Goal: Obtain resource: Download file/media

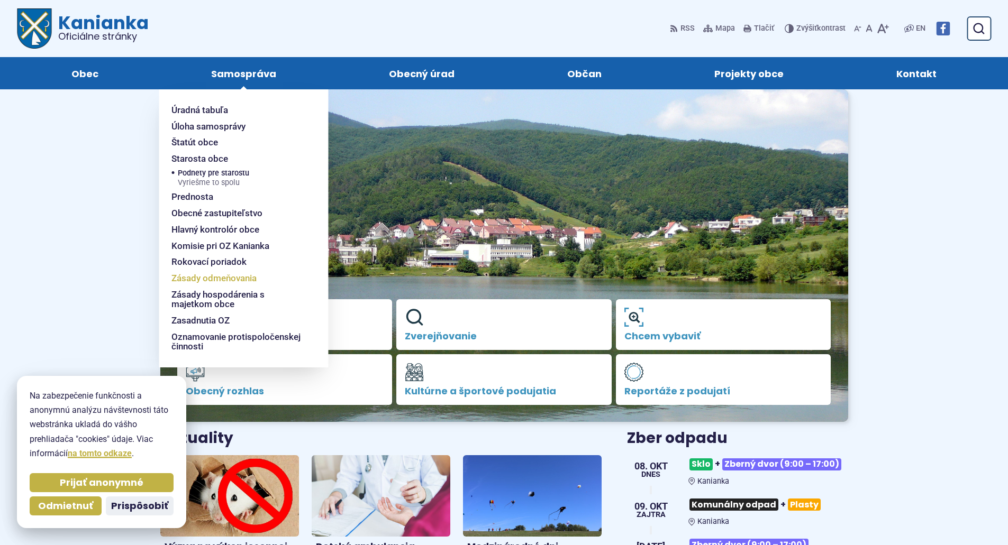
click at [239, 278] on span "Zásady odmeňovania" at bounding box center [213, 278] width 85 height 16
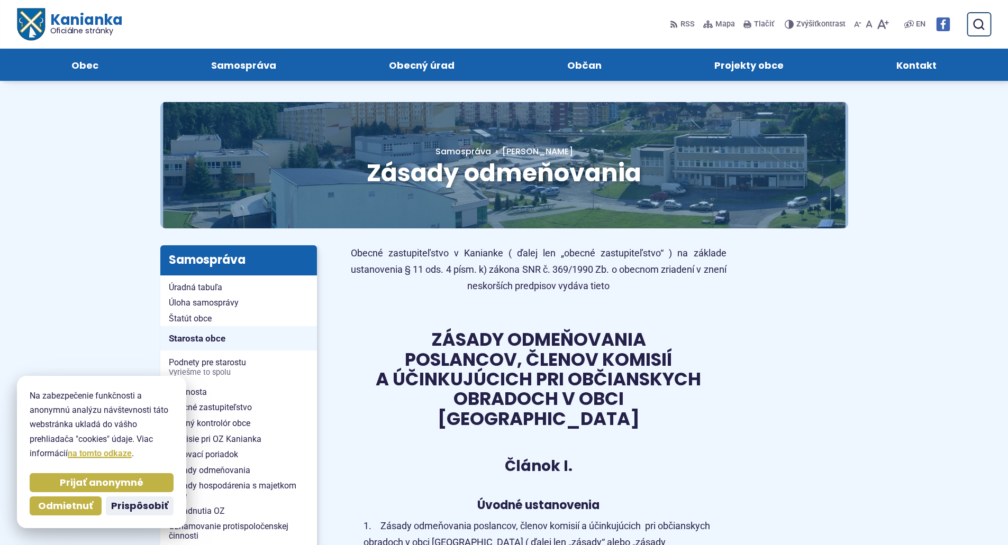
scroll to position [3, 0]
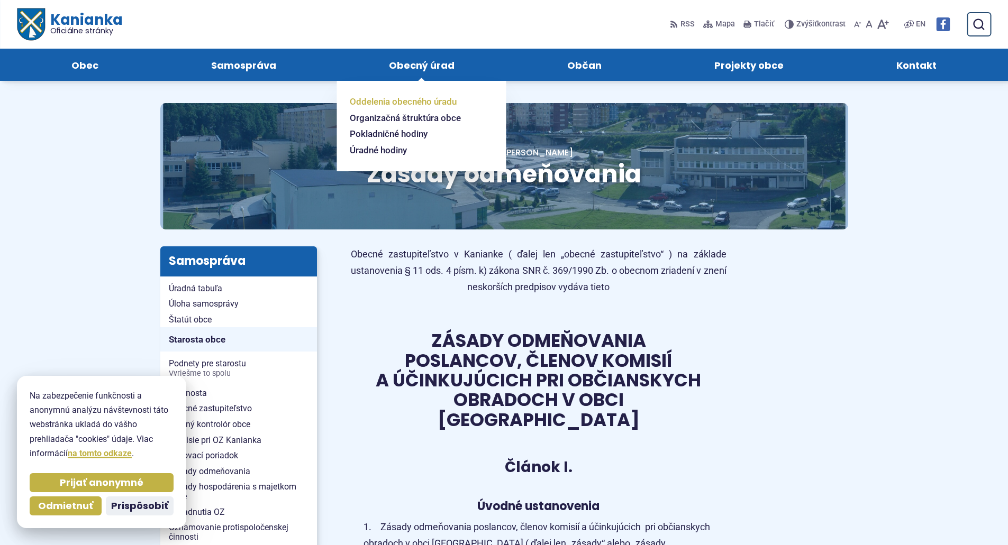
click at [425, 103] on span "Oddelenia obecného úradu" at bounding box center [403, 102] width 107 height 16
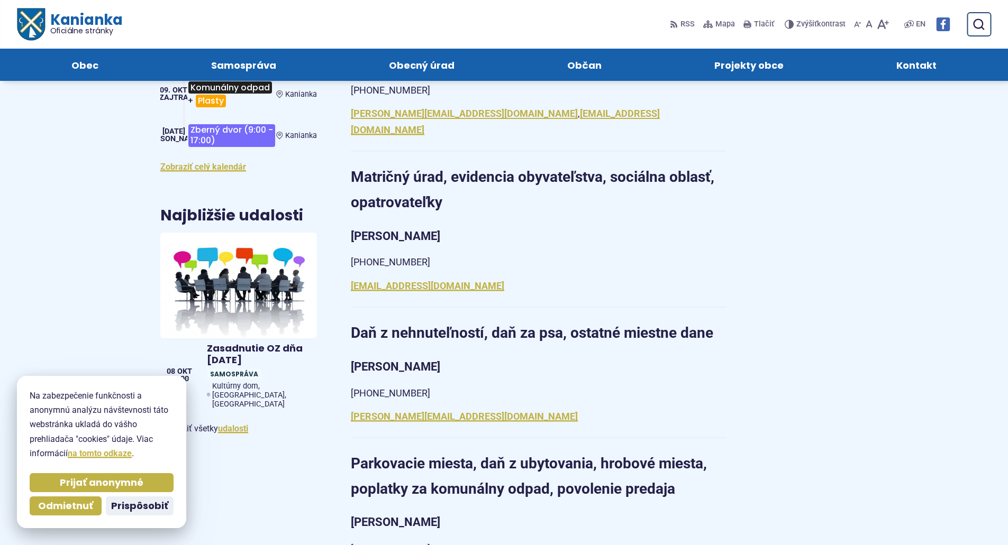
scroll to position [159, 0]
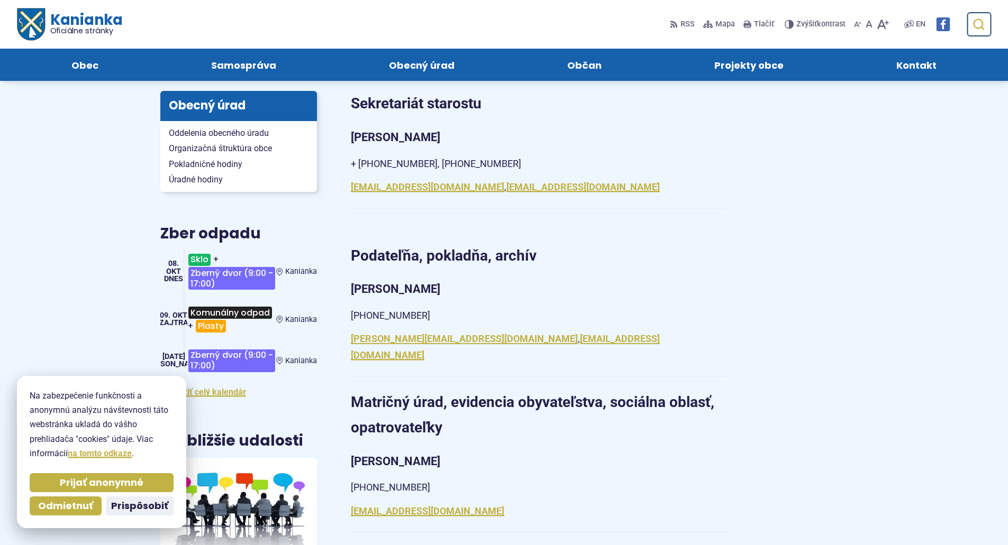
click at [981, 19] on icon "submit" at bounding box center [978, 24] width 13 height 13
type input "**********"
click at [969, 15] on button "Odoslať vyhľadávací formulár" at bounding box center [978, 24] width 19 height 19
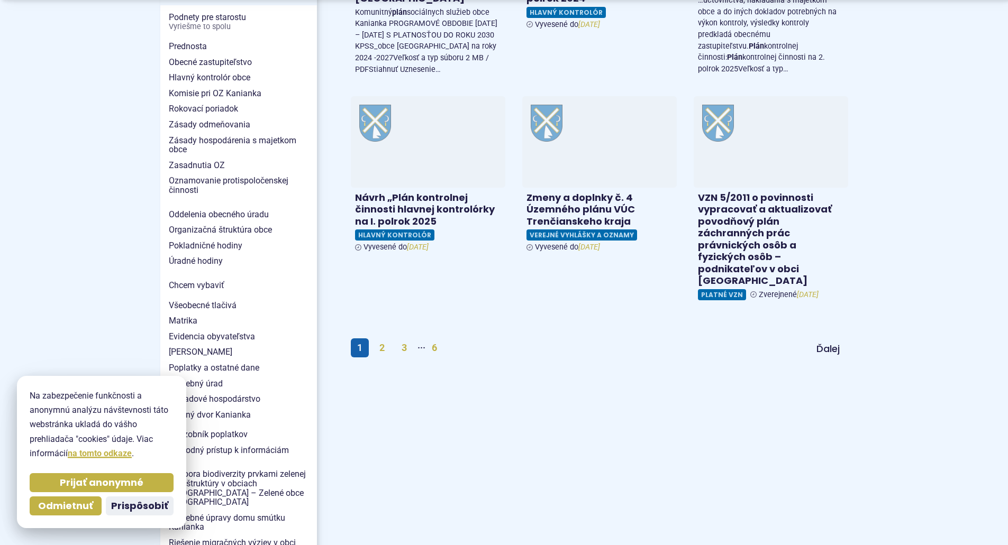
scroll to position [635, 0]
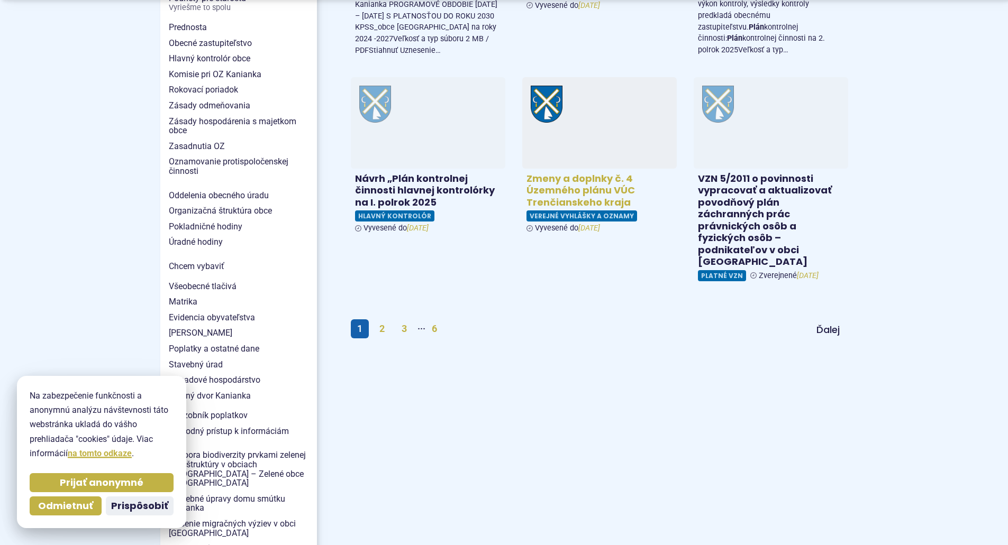
click at [614, 173] on h4 "Zmeny a doplnky č. 4 Územného plánu VÚC Trenčianskeho kraja" at bounding box center [599, 191] width 146 height 36
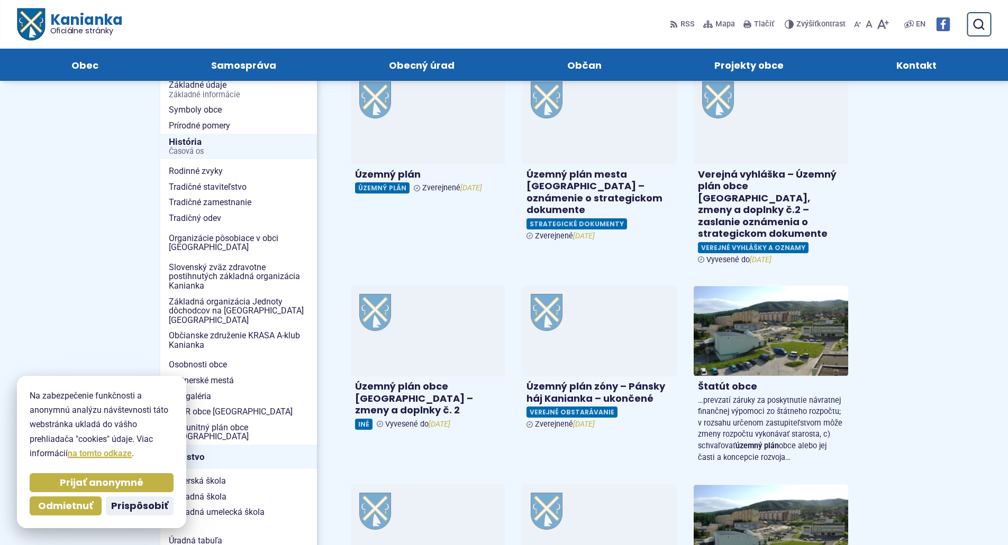
scroll to position [0, 0]
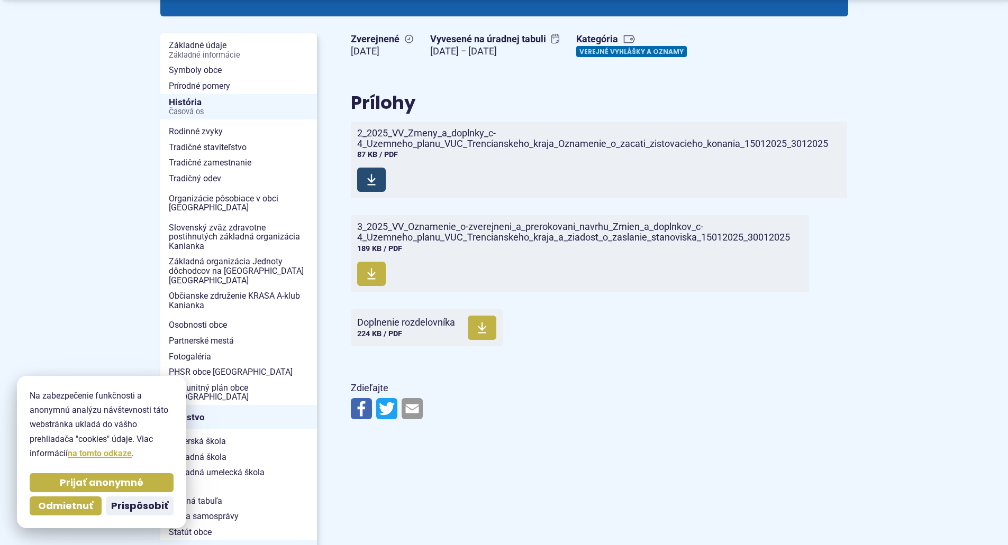
scroll to position [212, 0]
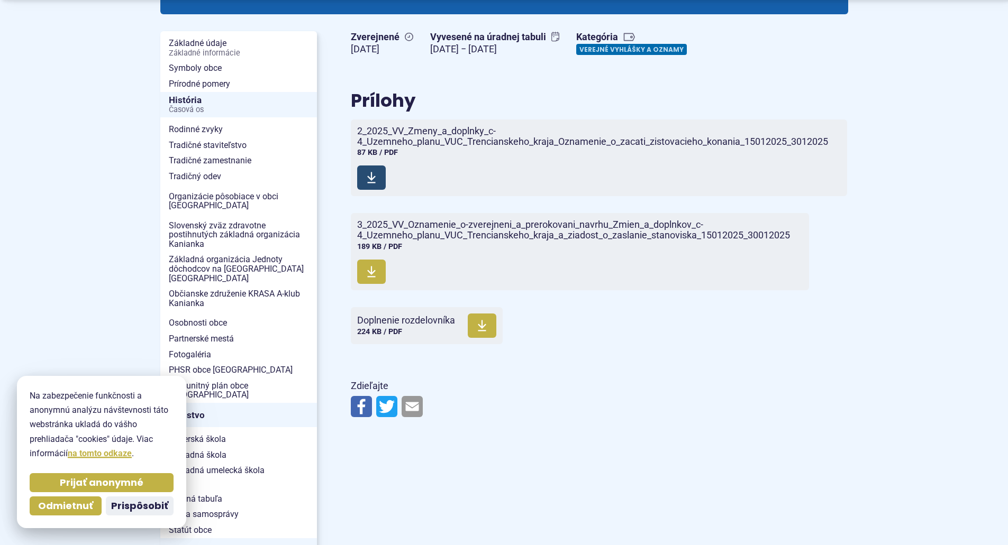
click at [417, 130] on span "2_2025_VV_Zmeny_a_doplnky_c-4_Uzemneho_planu_VUC_Trencianskeho_kraja_Oznamenie_…" at bounding box center [592, 136] width 471 height 21
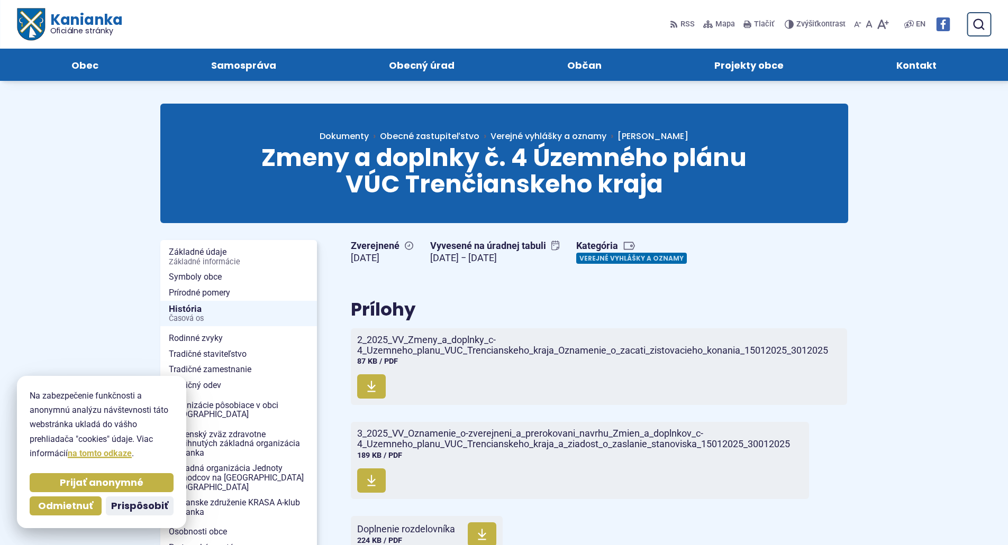
scroll to position [0, 0]
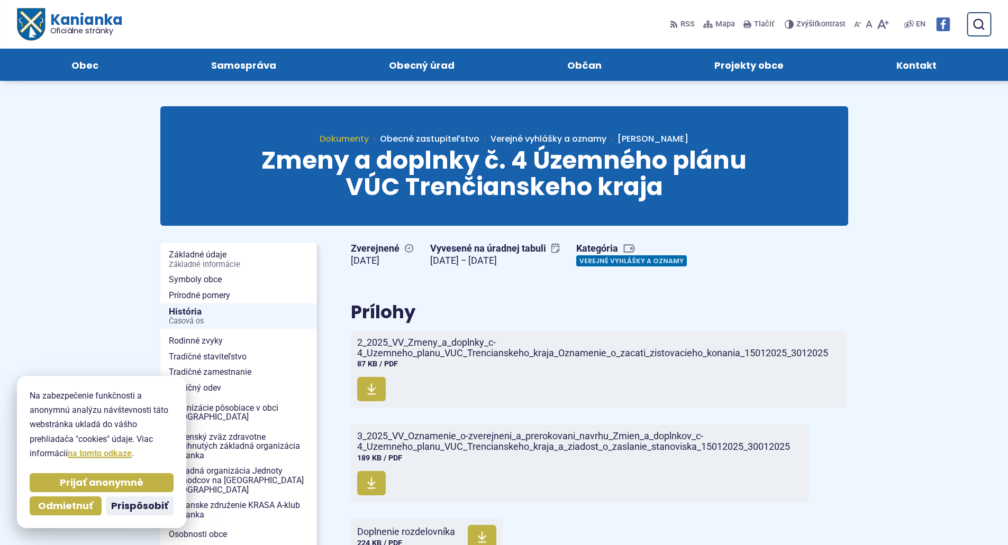
click at [369, 135] on span "Dokumenty" at bounding box center [344, 139] width 49 height 12
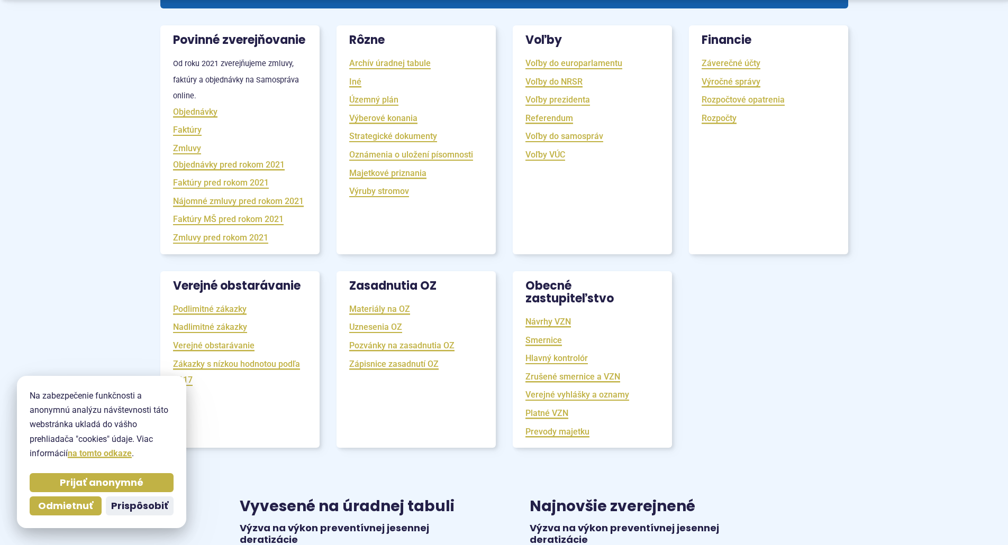
scroll to position [212, 0]
click at [382, 98] on link "Územný plán" at bounding box center [373, 99] width 49 height 12
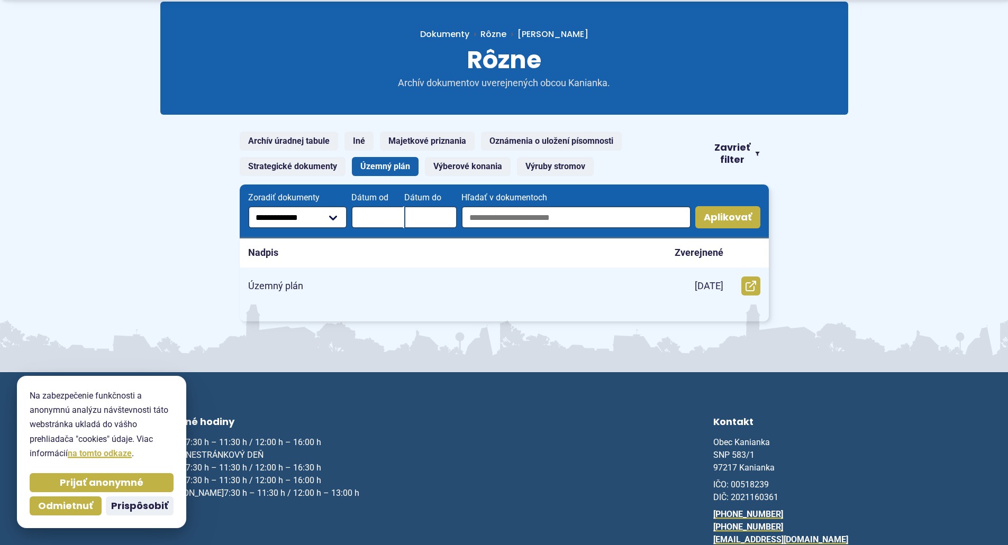
scroll to position [106, 0]
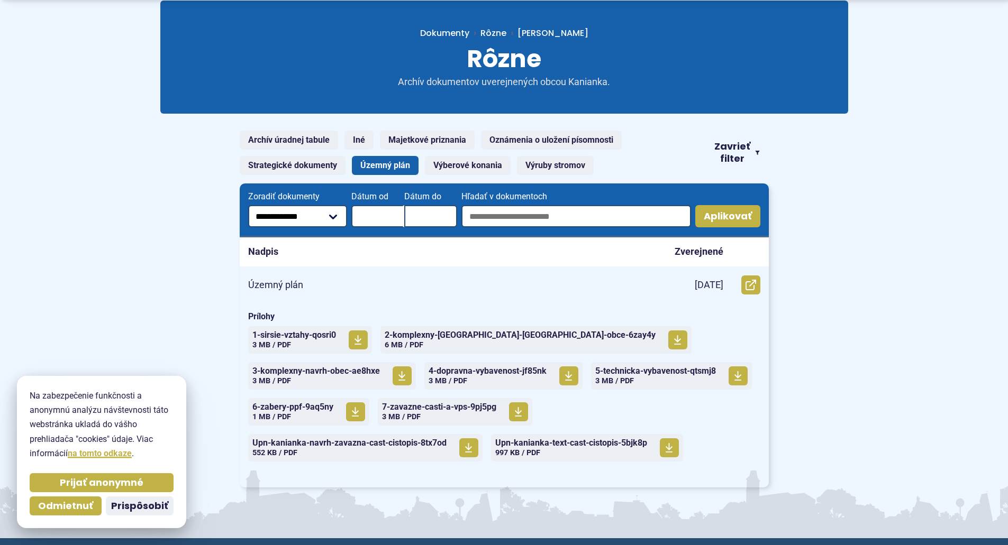
click at [566, 287] on div "Územný plán" at bounding box center [446, 285] width 413 height 36
click at [506, 338] on span "2-komplexny-[GEOGRAPHIC_DATA]-[GEOGRAPHIC_DATA]-obce-6zay4y" at bounding box center [520, 335] width 271 height 8
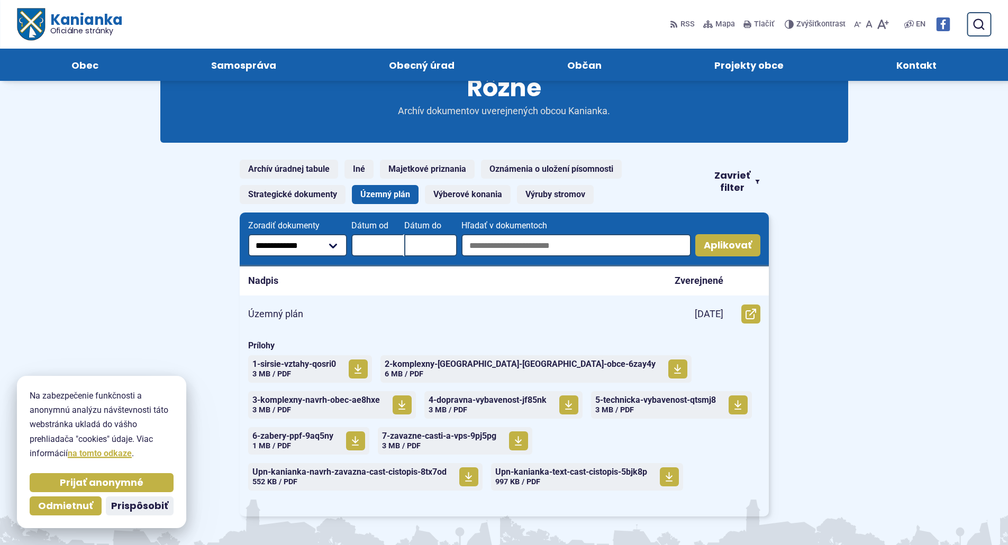
scroll to position [0, 0]
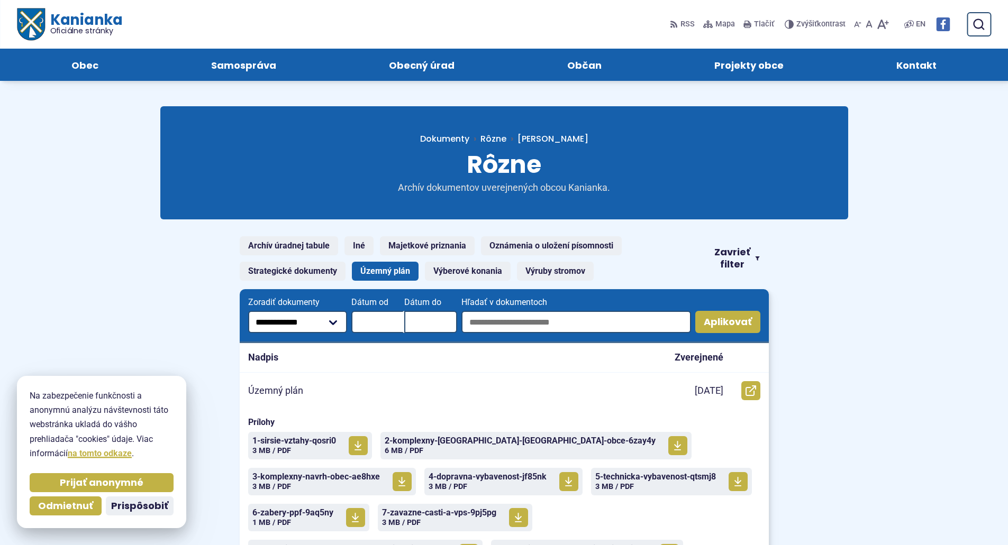
click at [398, 269] on link "Územný plán" at bounding box center [385, 271] width 67 height 19
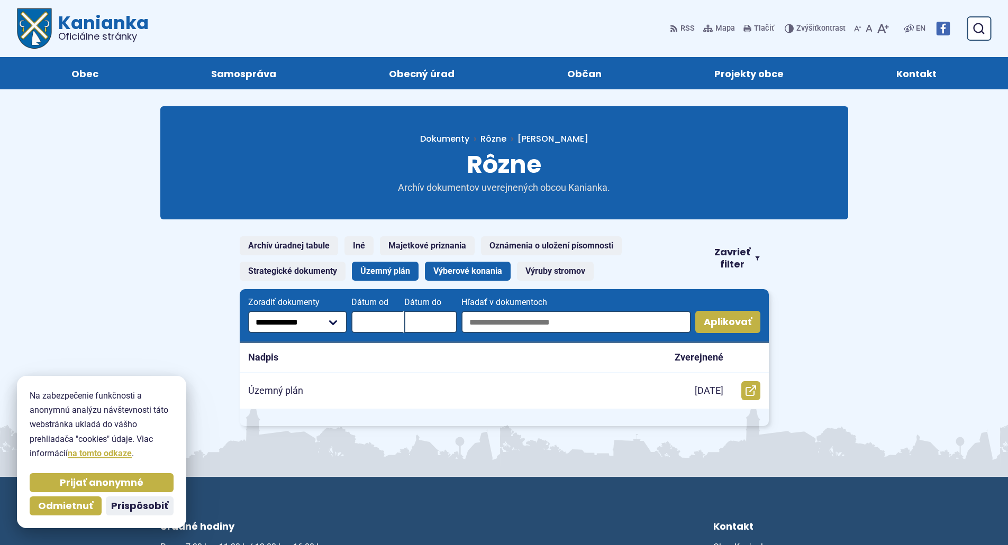
click at [448, 275] on link "Výberové konania" at bounding box center [468, 271] width 86 height 19
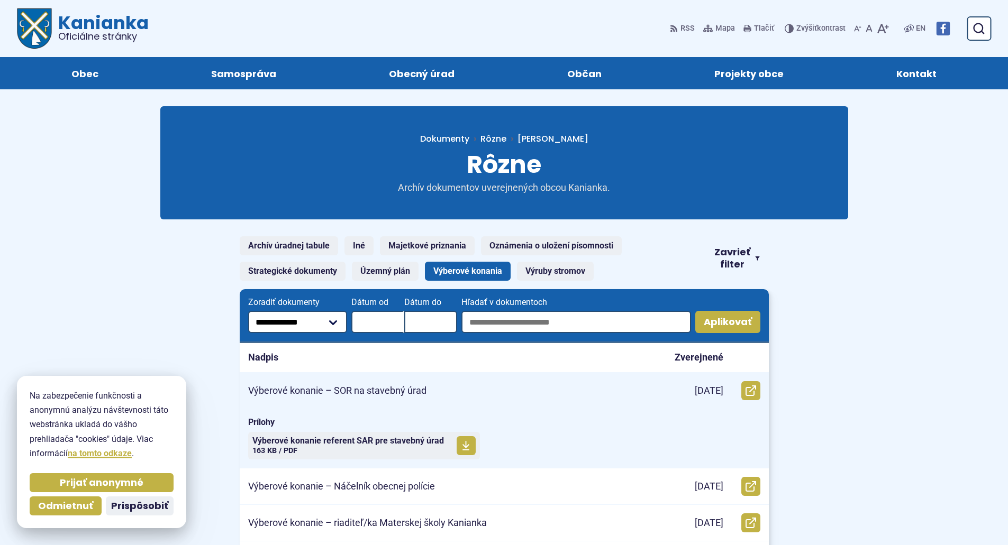
click at [390, 390] on p "Výberové konanie – SOR na stavebný úrad" at bounding box center [337, 391] width 178 height 12
click at [375, 443] on span "Výberové konanie referent SAR pre stavebný úrad" at bounding box center [348, 441] width 192 height 8
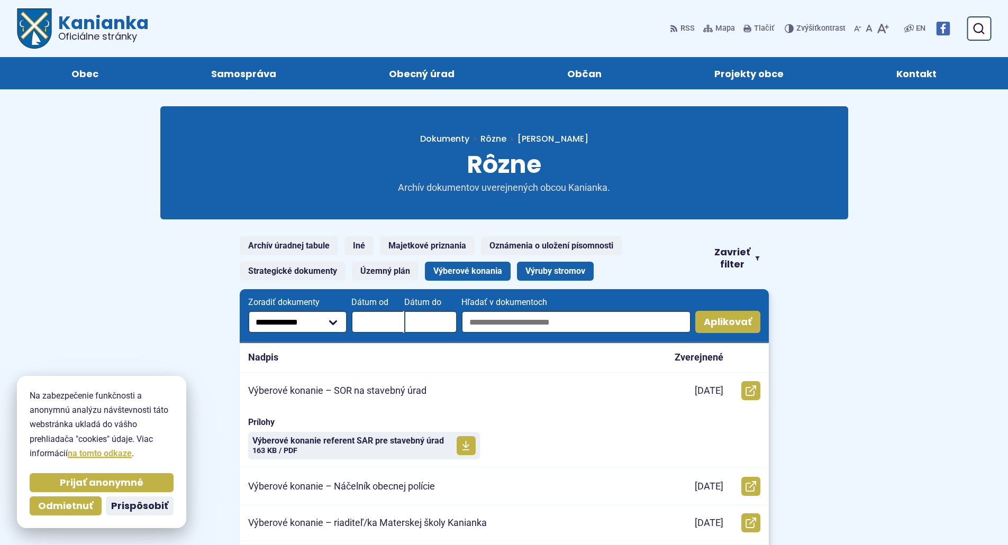
click at [550, 275] on link "Výruby stromov" at bounding box center [555, 271] width 77 height 19
click at [540, 271] on link "Výruby stromov" at bounding box center [555, 271] width 77 height 19
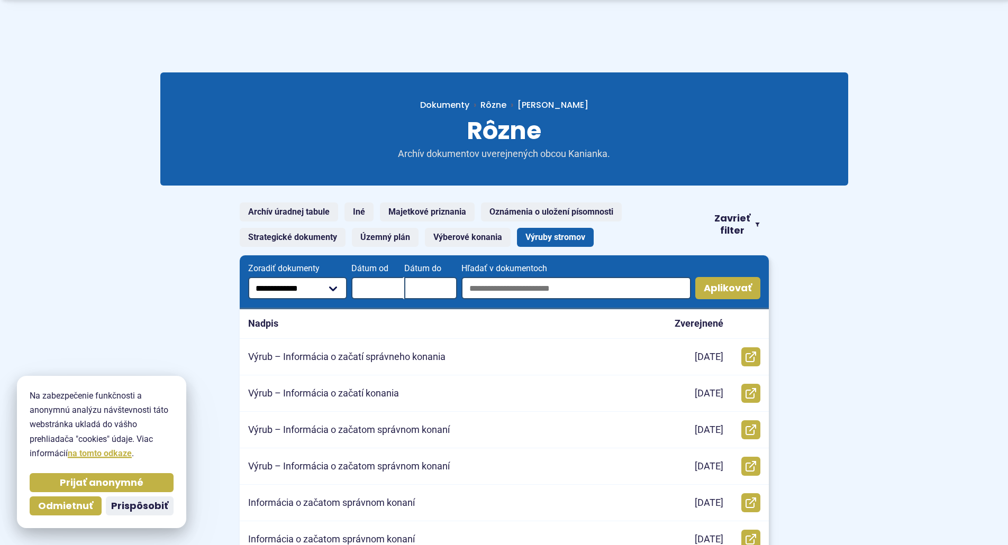
scroll to position [53, 0]
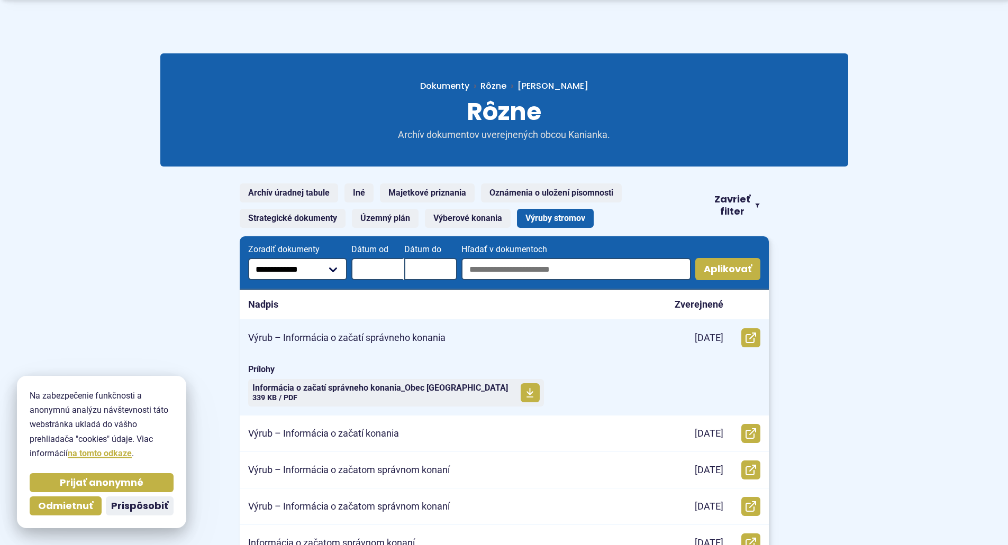
click at [423, 333] on p "Výrub – Informácia o začatí správneho konania" at bounding box center [346, 338] width 197 height 12
click at [399, 389] on span "Informácia o začatí správneho konania_Obec Lazany" at bounding box center [380, 388] width 256 height 8
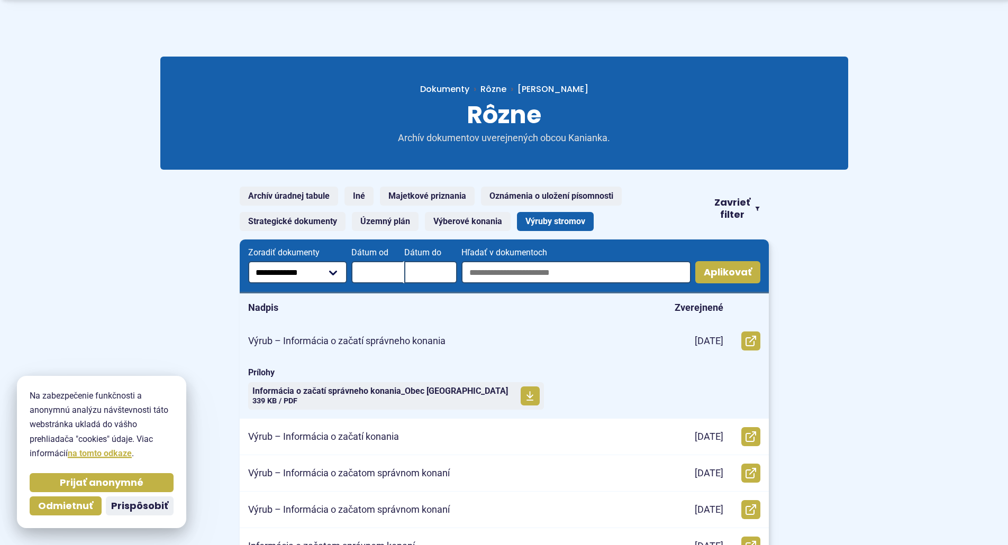
scroll to position [0, 0]
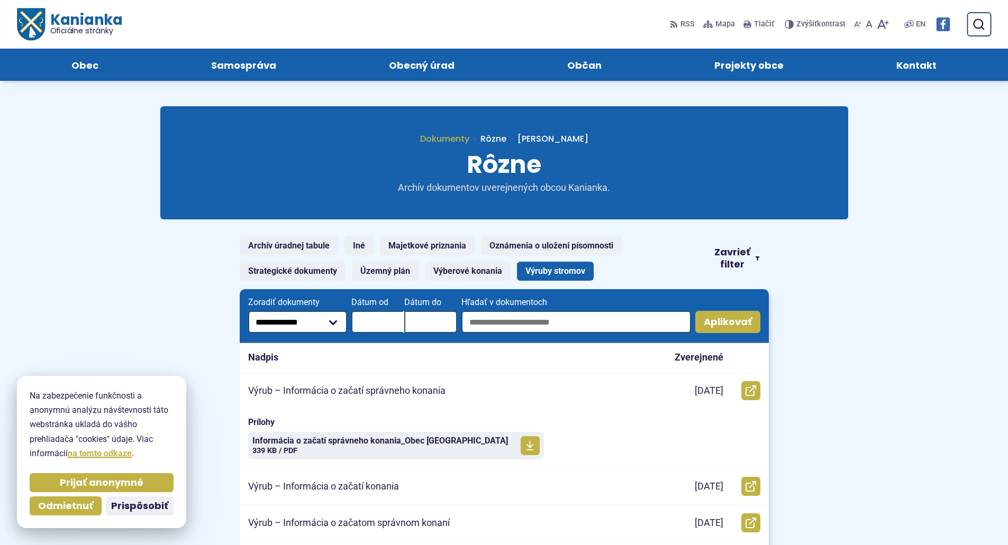
click at [469, 137] on span "Dokumenty" at bounding box center [444, 139] width 49 height 12
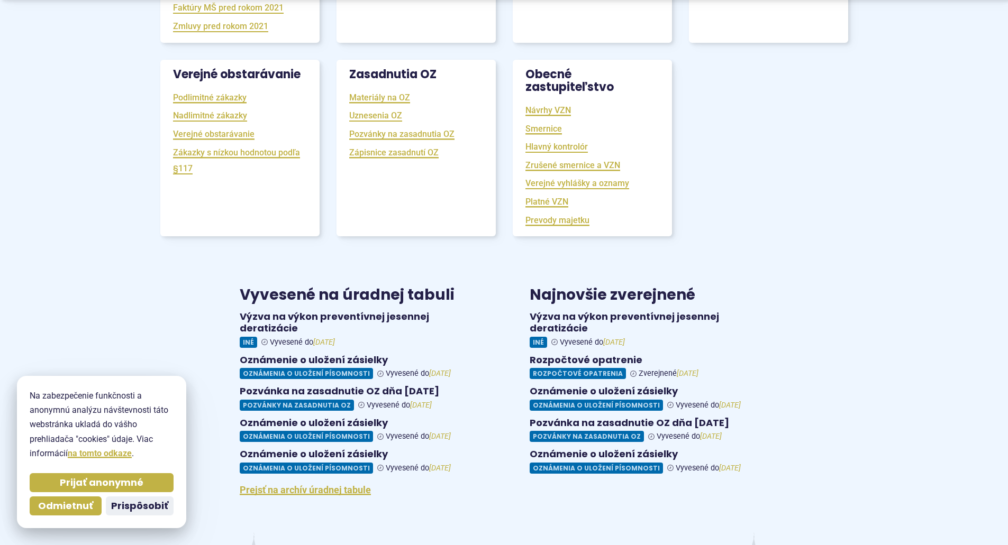
scroll to position [423, 0]
click at [411, 404] on figure at bounding box center [359, 397] width 239 height 25
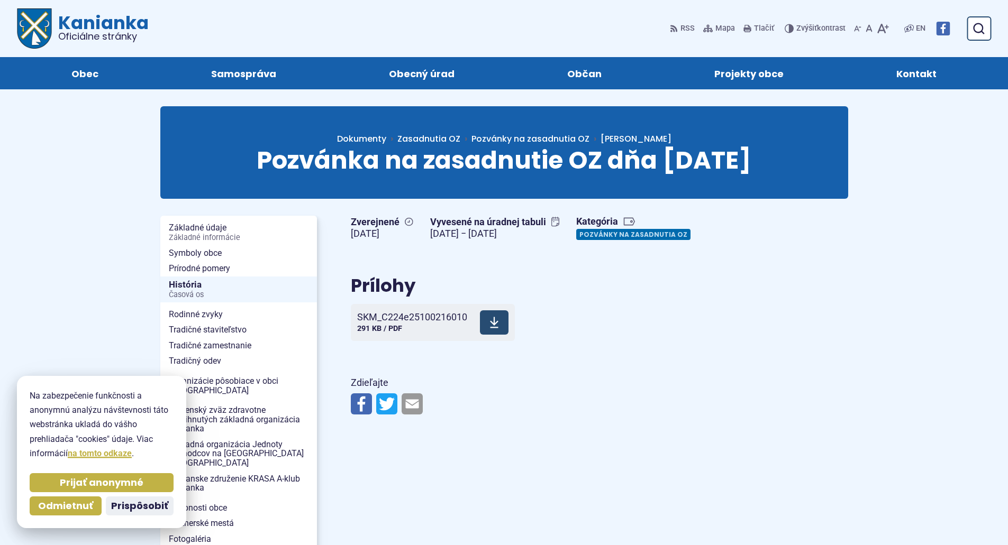
click at [404, 326] on span "SKM_C224e25100216010 291 KB / PDF" at bounding box center [412, 323] width 110 height 30
click at [110, 14] on span "Kanianka Oficiálne stránky" at bounding box center [100, 28] width 97 height 28
